Goal: Task Accomplishment & Management: Manage account settings

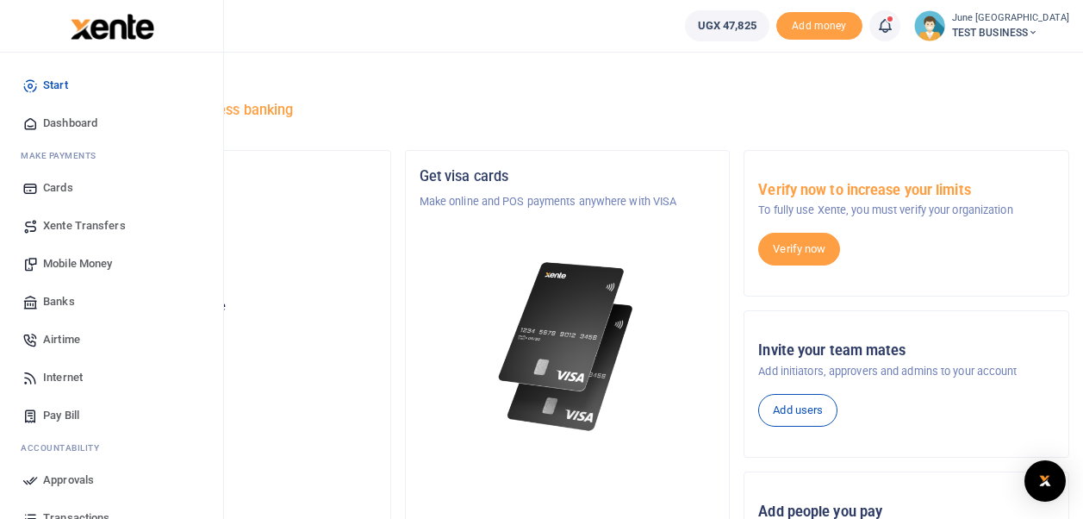
click at [31, 126] on icon at bounding box center [30, 123] width 16 height 16
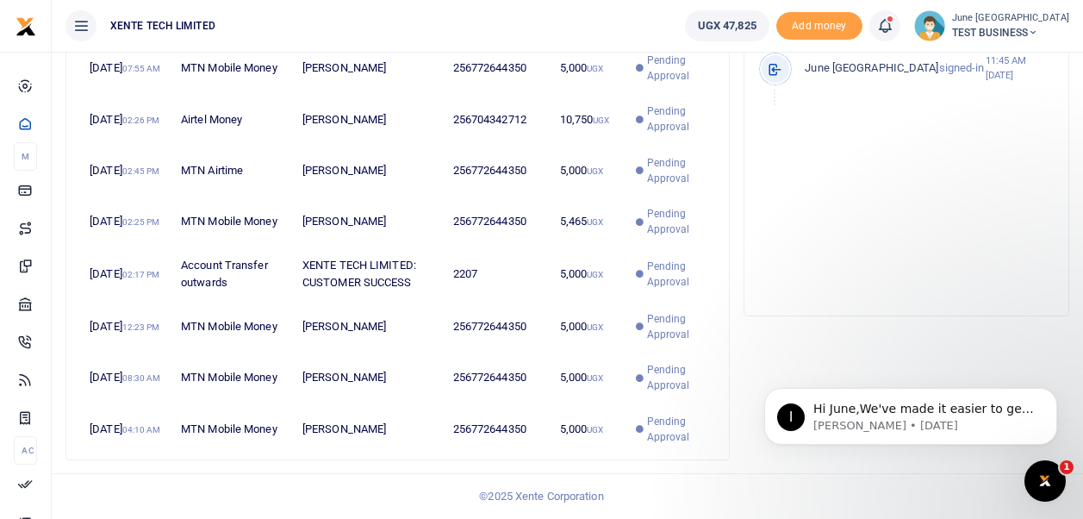
scroll to position [680, 0]
click at [865, 408] on span "Hi June,We've made it easier to get support! Use this chat to connect with our …" at bounding box center [924, 443] width 221 height 83
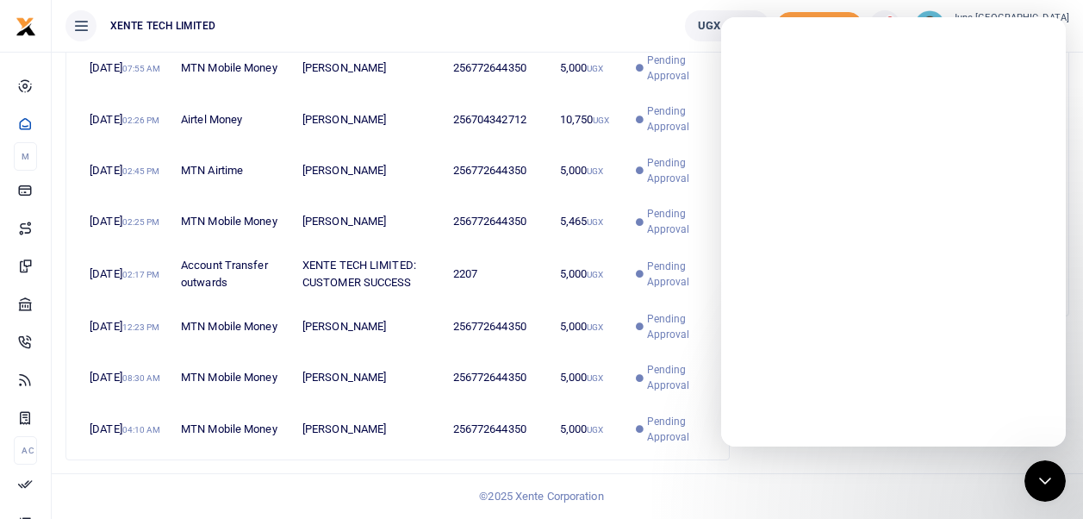
scroll to position [0, 0]
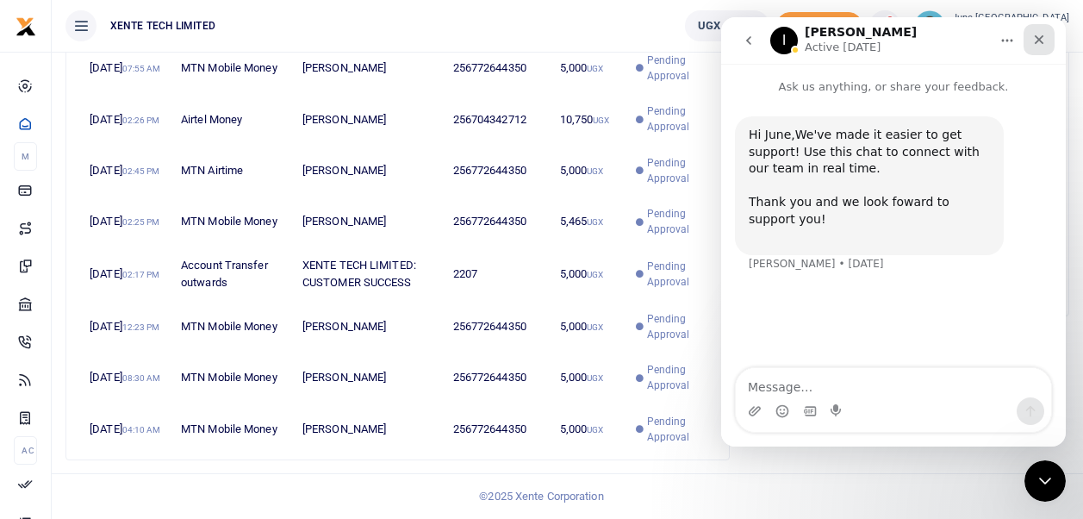
click at [1043, 37] on icon "Close" at bounding box center [1040, 40] width 14 height 14
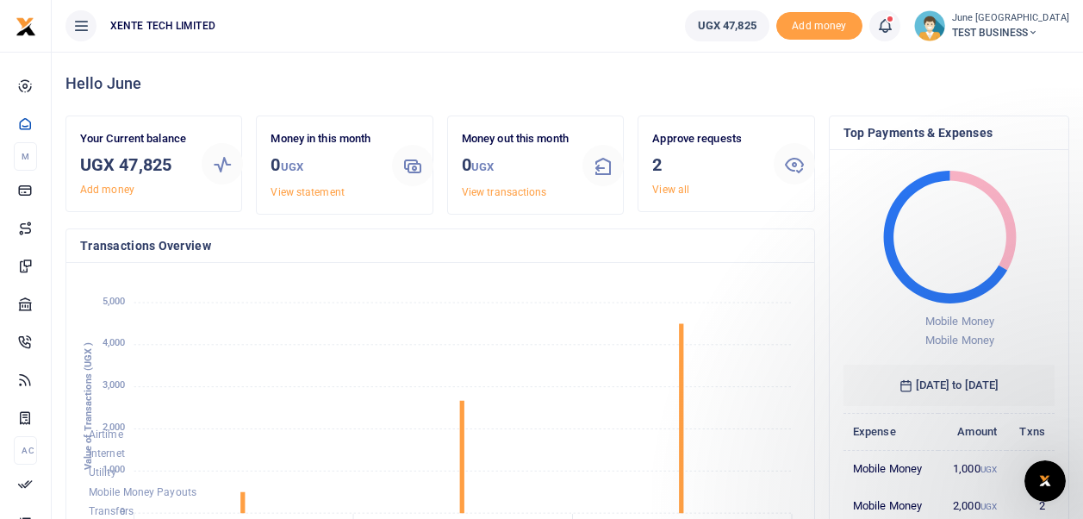
click at [894, 16] on icon at bounding box center [885, 25] width 17 height 19
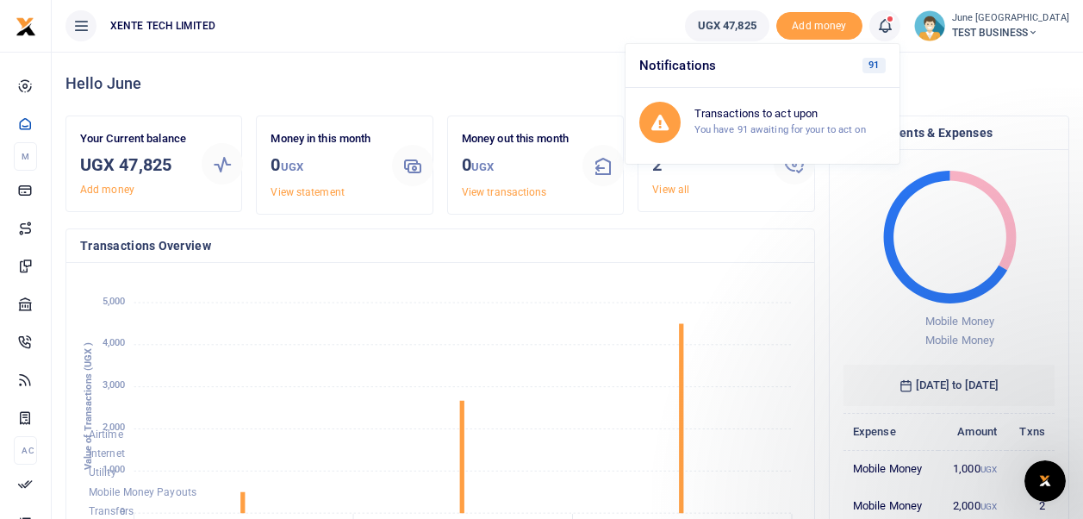
click at [946, 28] on img at bounding box center [929, 25] width 31 height 31
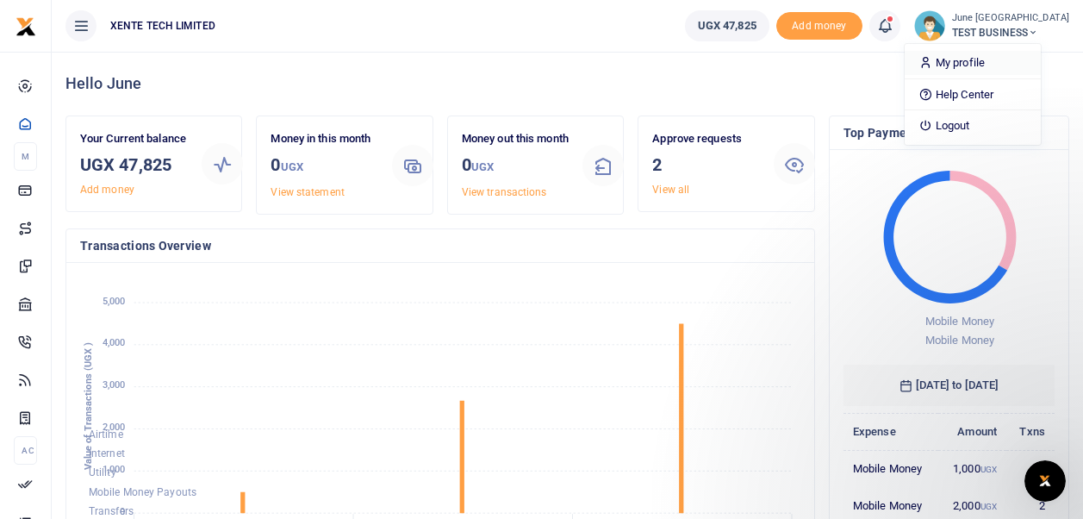
click at [981, 56] on link "My profile" at bounding box center [973, 63] width 136 height 24
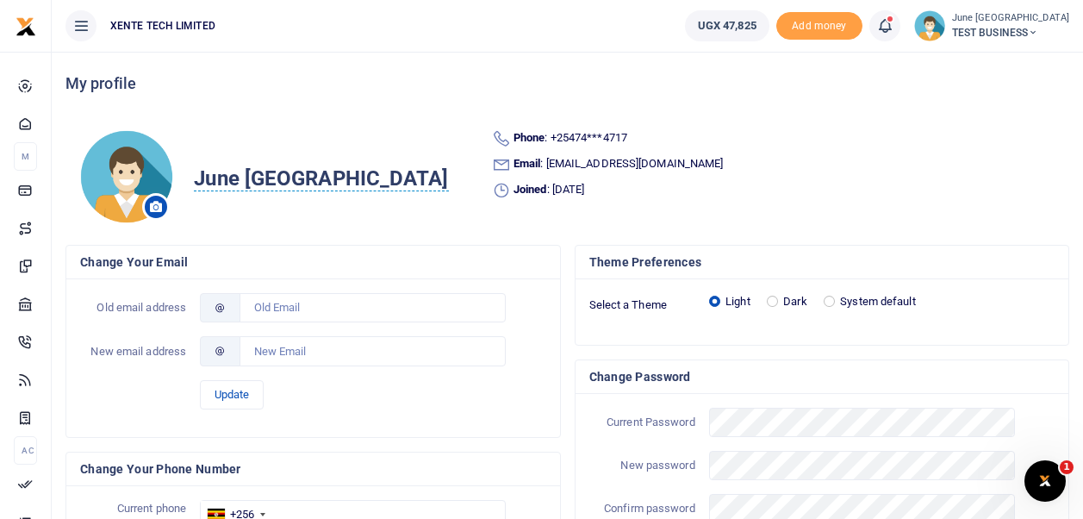
click at [1000, 34] on span "TEST BUSINESS" at bounding box center [1010, 33] width 117 height 16
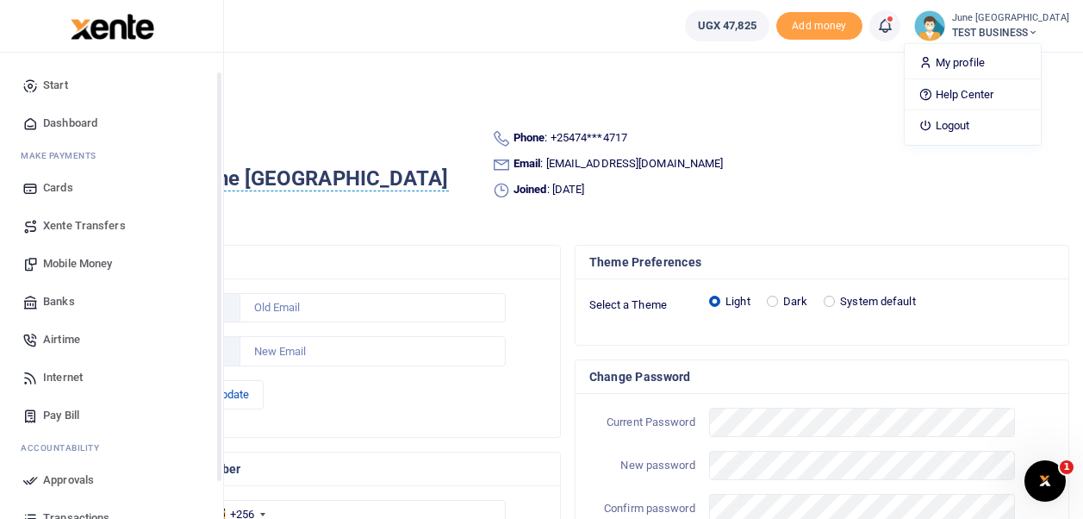
scroll to position [134, 0]
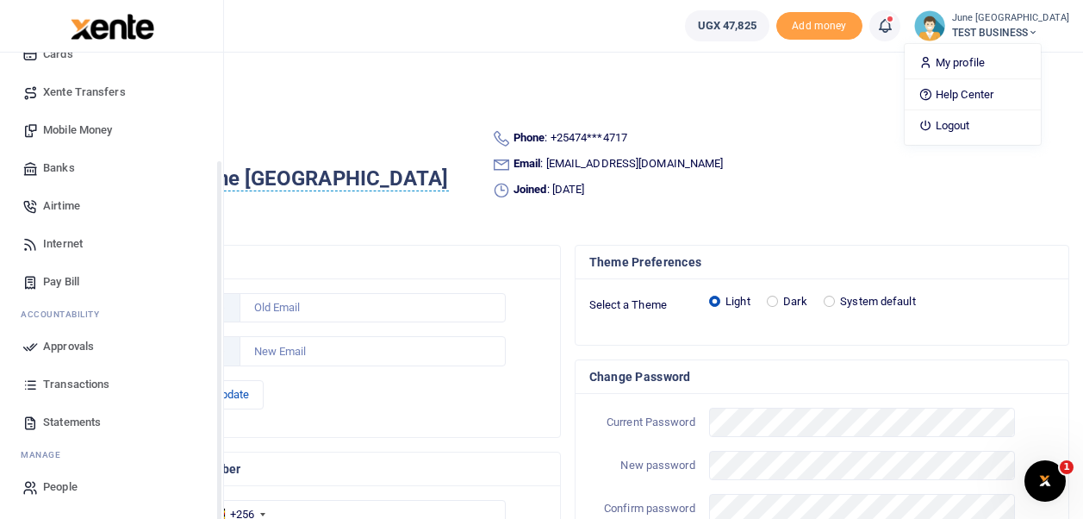
click at [51, 483] on span "People" at bounding box center [60, 486] width 34 height 17
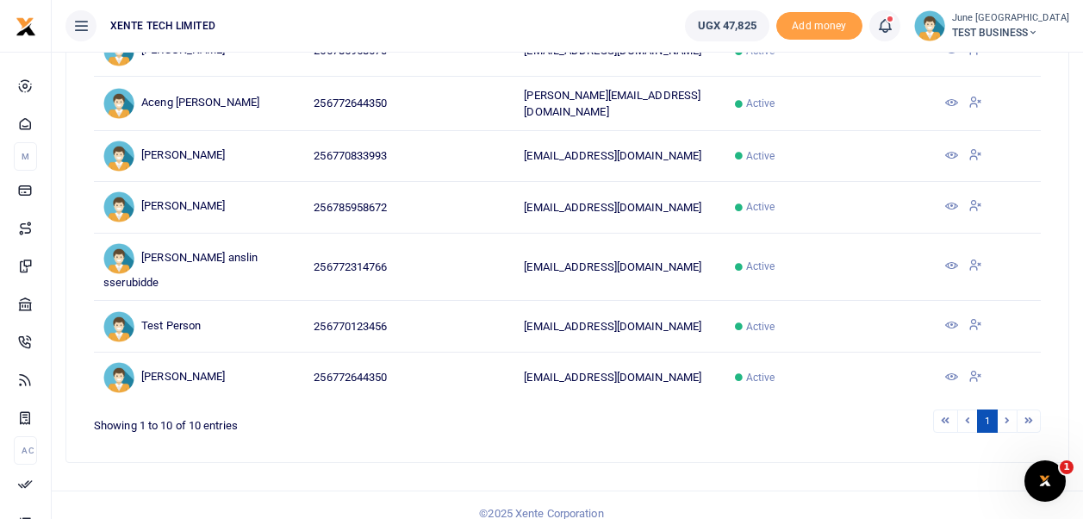
scroll to position [396, 0]
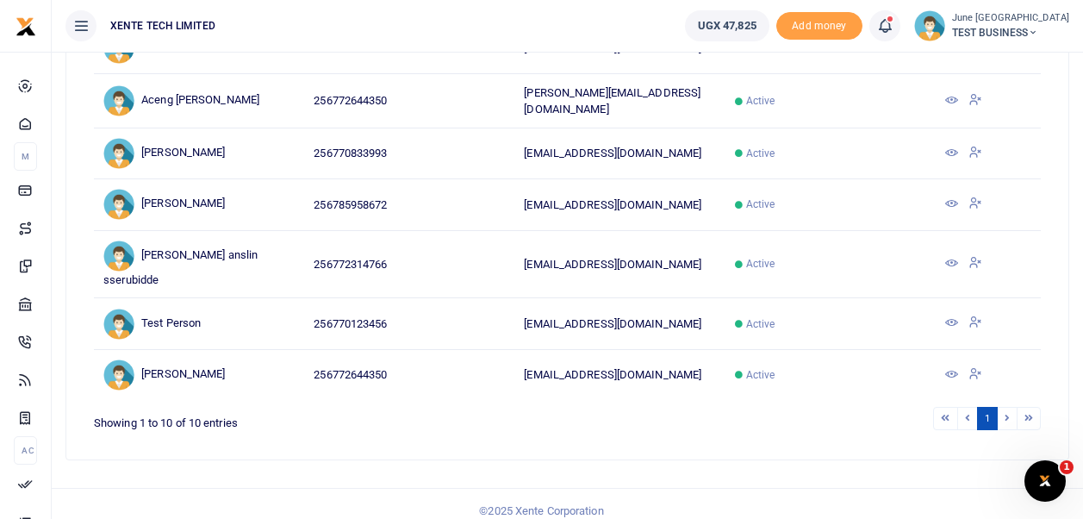
click at [1007, 419] on li at bounding box center [1008, 418] width 20 height 23
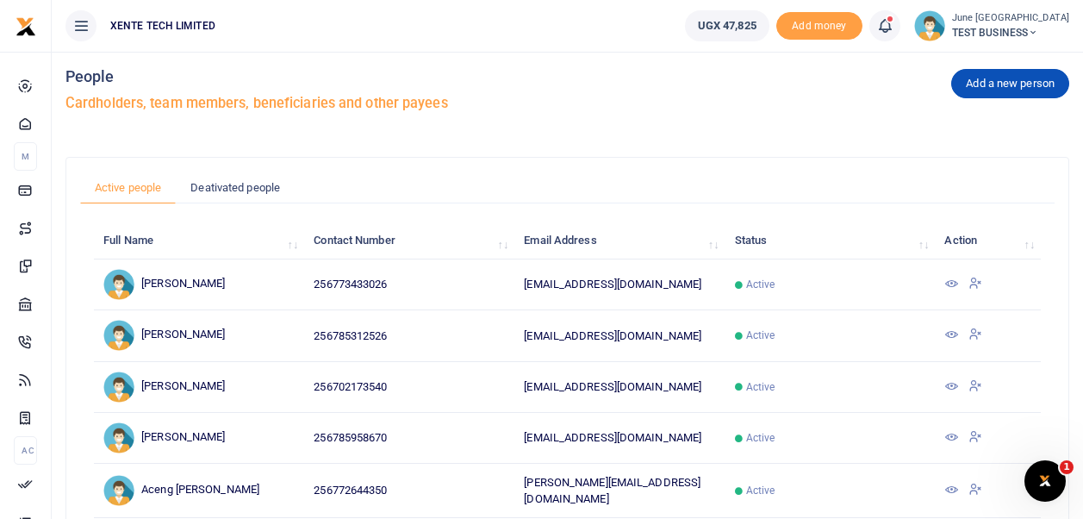
scroll to position [0, 0]
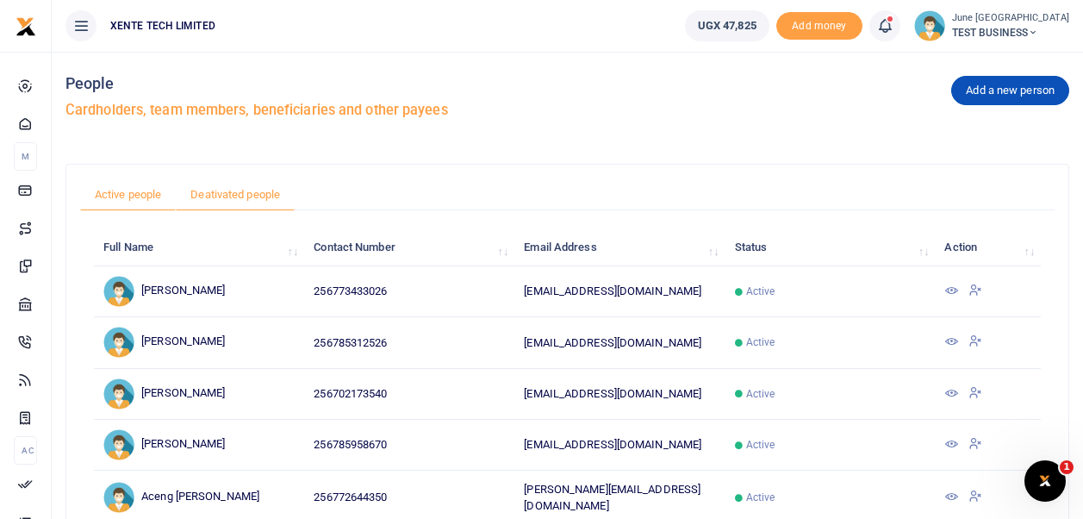
click at [238, 187] on link "Deativated people" at bounding box center [235, 194] width 119 height 33
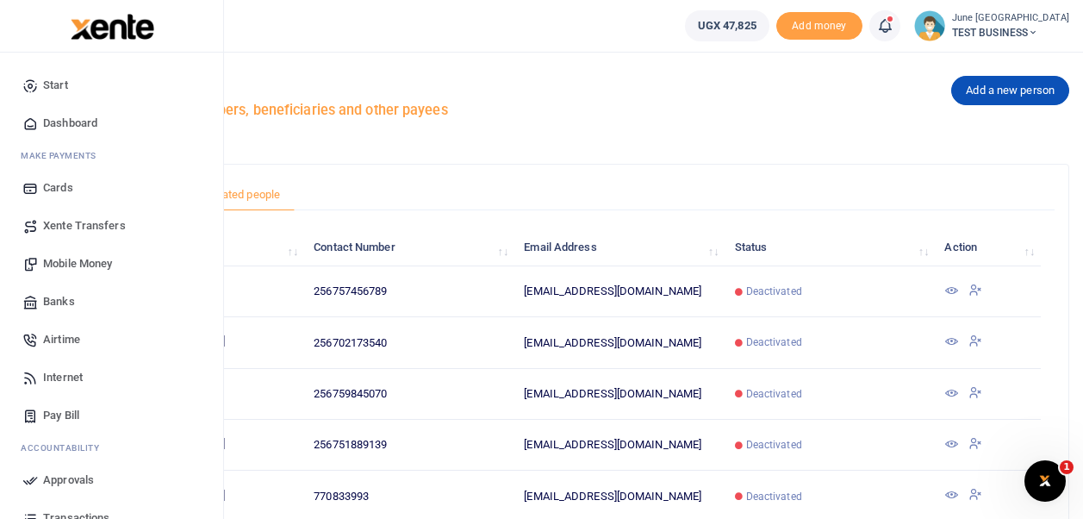
click at [72, 223] on span "Xente Transfers" at bounding box center [84, 225] width 83 height 17
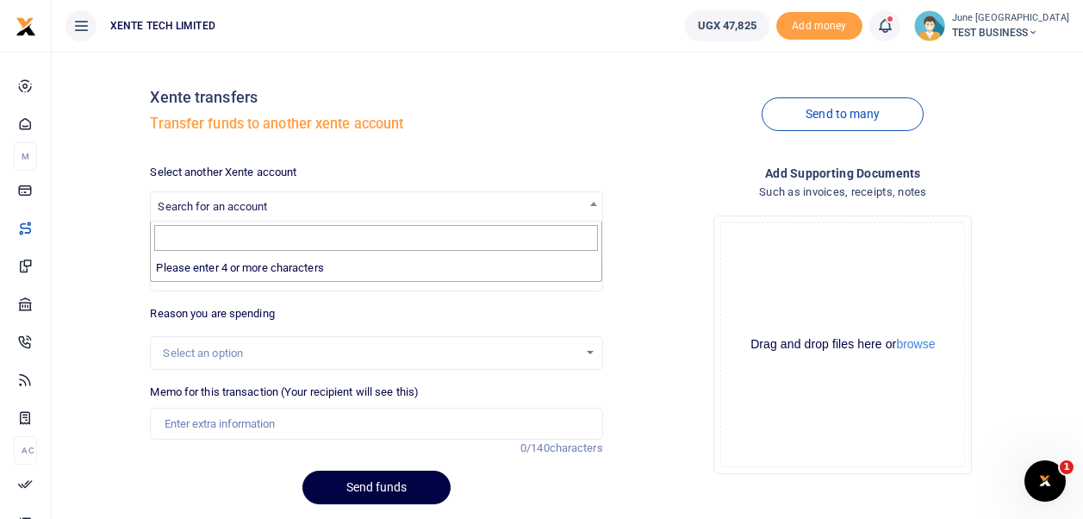
click at [309, 199] on span "Search for an account" at bounding box center [376, 205] width 451 height 27
click at [404, 115] on div "Xente transfers Transfer funds to another xente account" at bounding box center [376, 115] width 452 height 98
click at [274, 283] on input "Amount you want to send" at bounding box center [376, 275] width 452 height 33
click at [261, 346] on div "Select an option" at bounding box center [370, 353] width 415 height 17
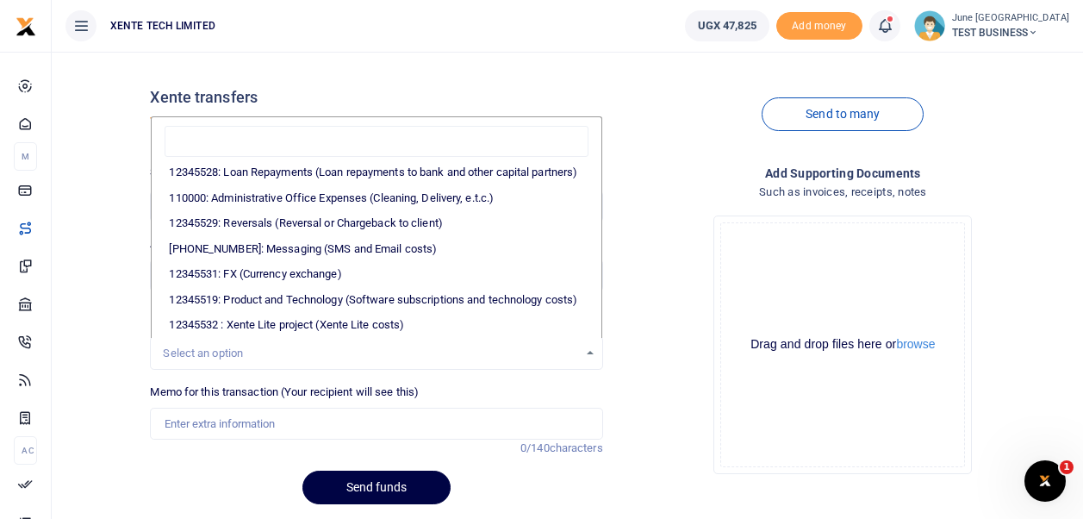
scroll to position [353, 0]
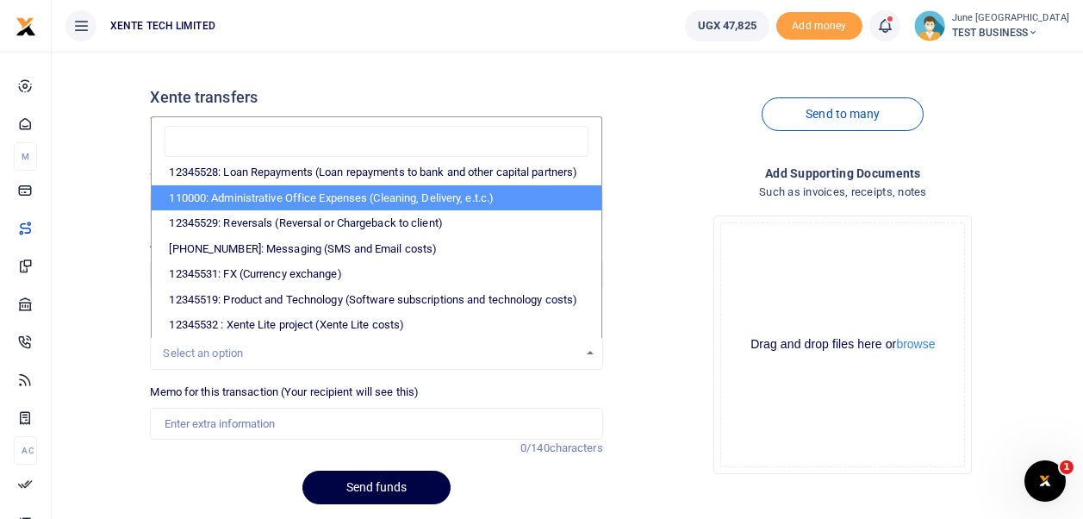
click at [674, 162] on div "Send to many" at bounding box center [843, 115] width 466 height 98
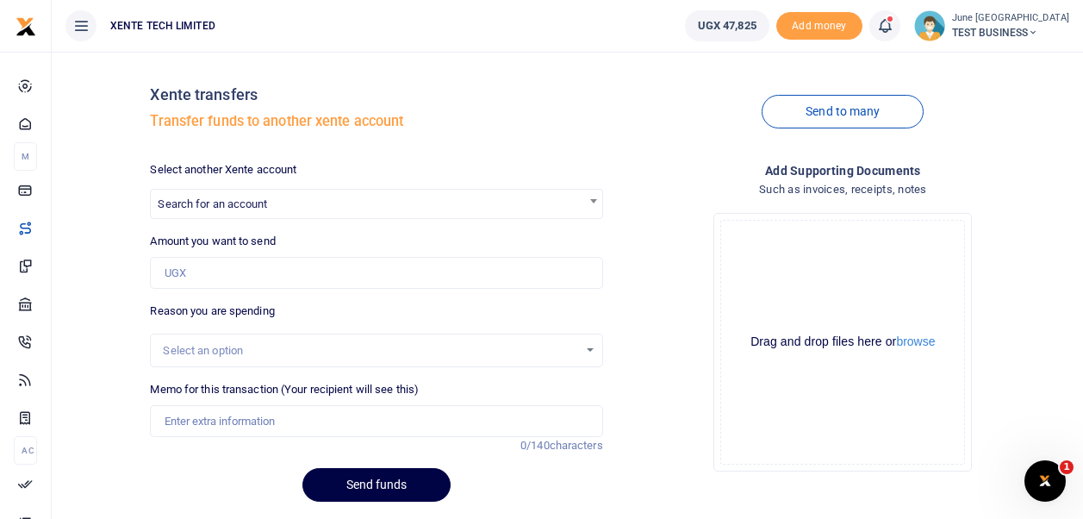
scroll to position [0, 0]
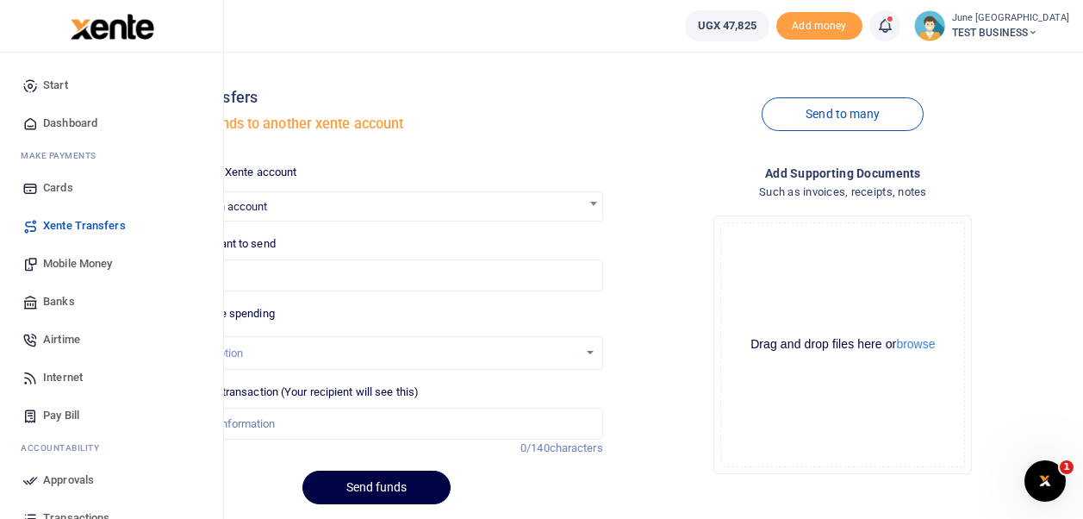
click at [70, 256] on span "Mobile Money" at bounding box center [77, 263] width 69 height 17
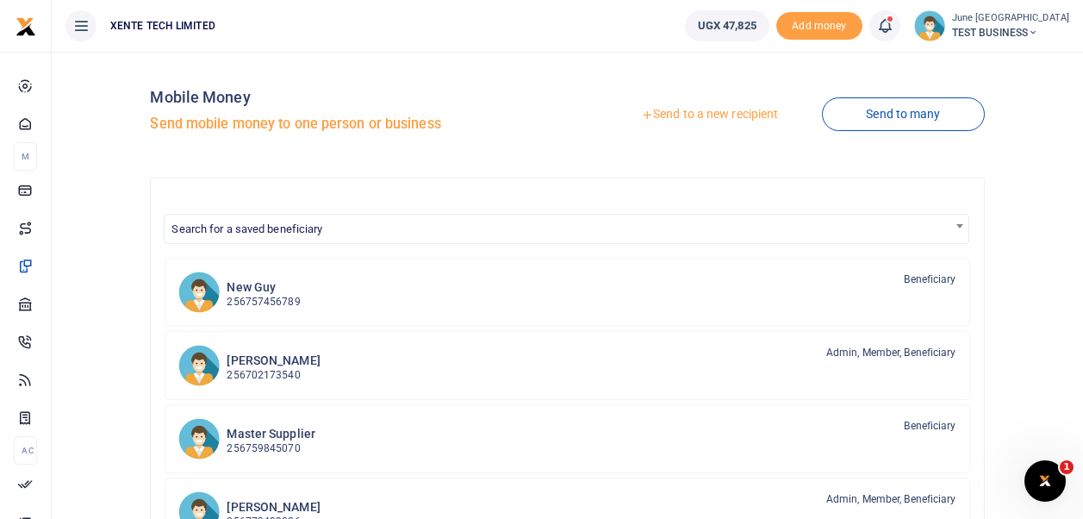
click at [696, 121] on link "Send to a new recipient" at bounding box center [709, 114] width 225 height 31
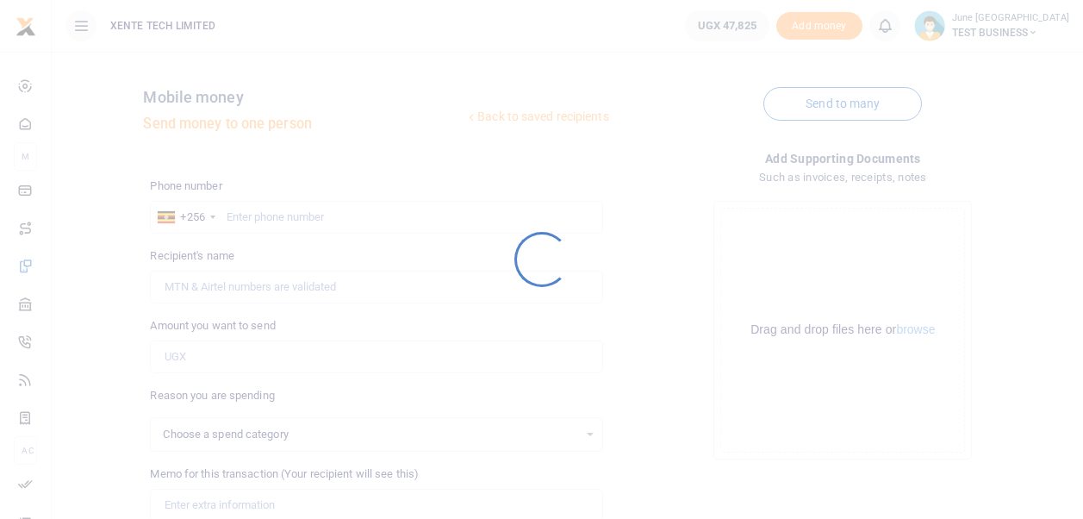
select select
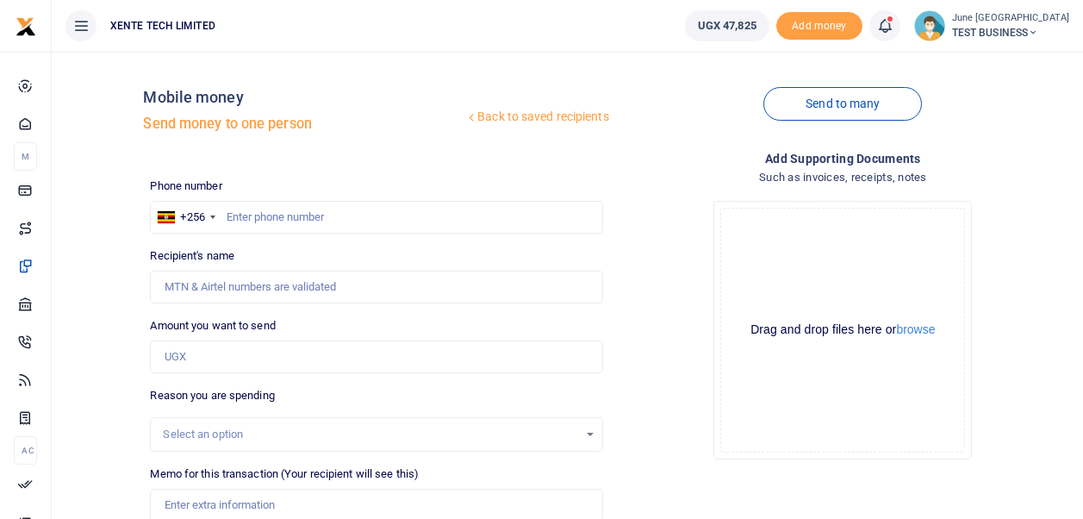
click at [894, 23] on icon at bounding box center [885, 25] width 17 height 19
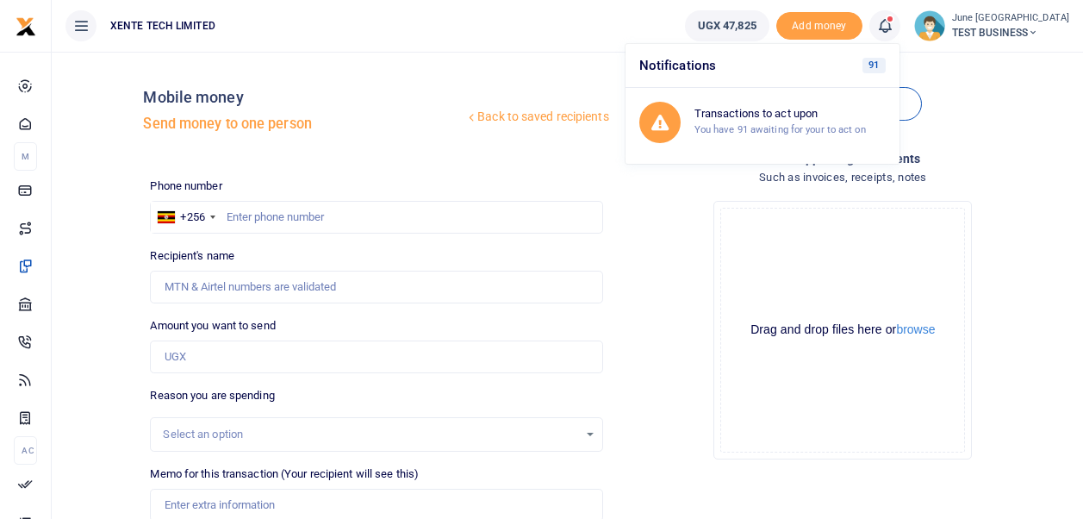
click at [671, 28] on ul "XENTE TECH LIMITED" at bounding box center [362, 26] width 620 height 52
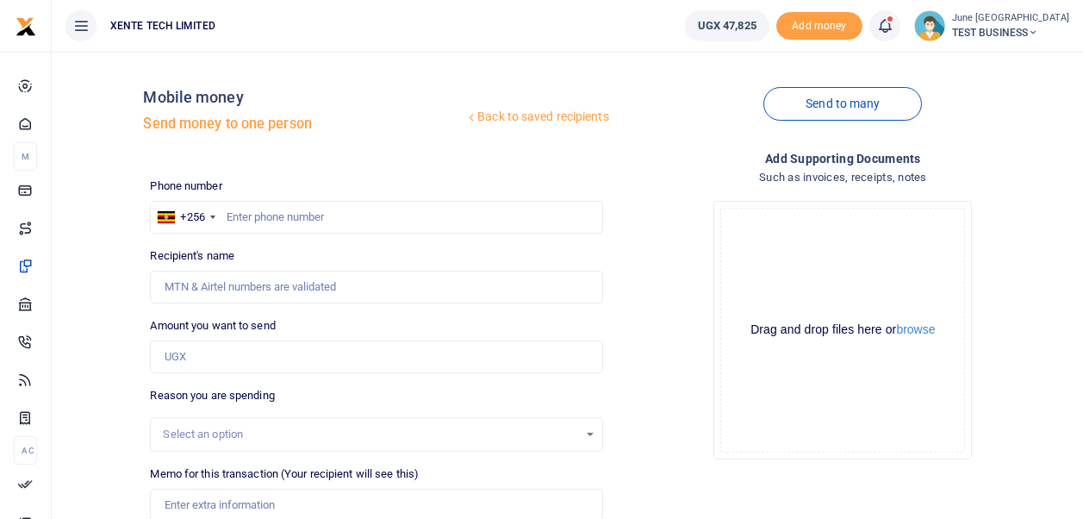
click at [1017, 27] on span "TEST BUSINESS" at bounding box center [1010, 33] width 117 height 16
click at [993, 124] on link "Logout" at bounding box center [973, 126] width 136 height 24
